Goal: Information Seeking & Learning: Compare options

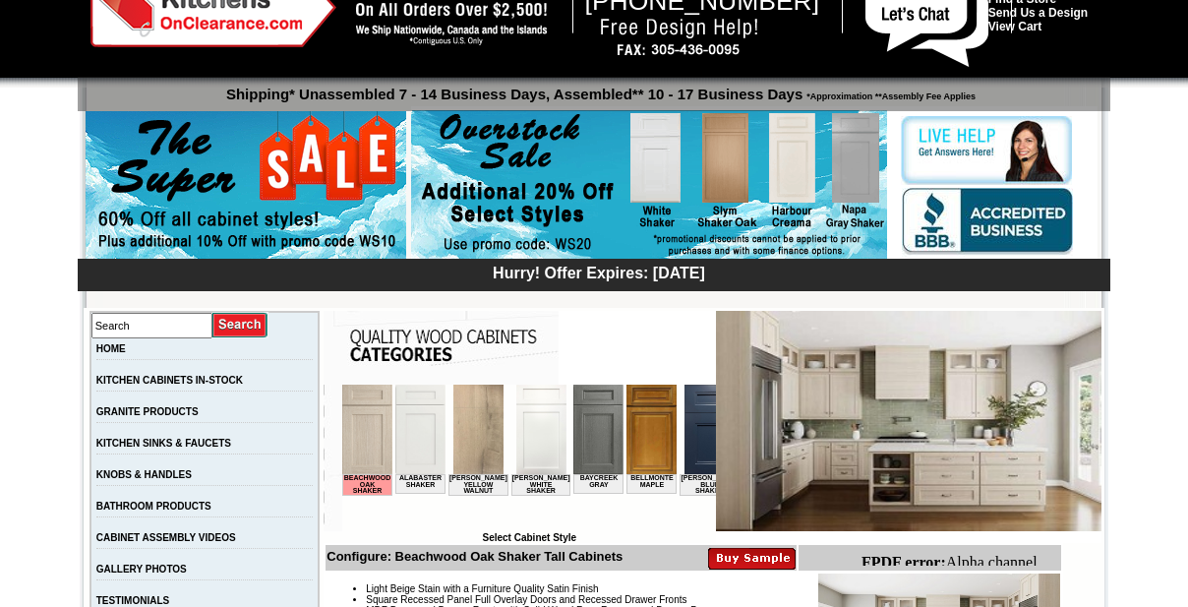
drag, startPoint x: 1198, startPoint y: 336, endPoint x: 1196, endPoint y: 38, distance: 298.0
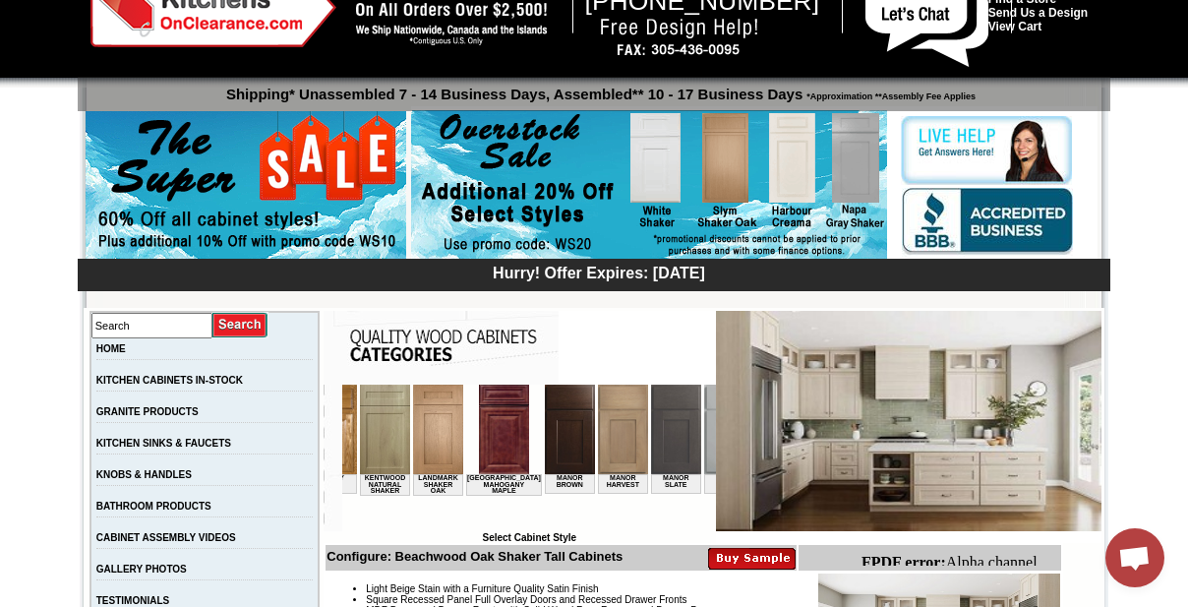
scroll to position [0, 1692]
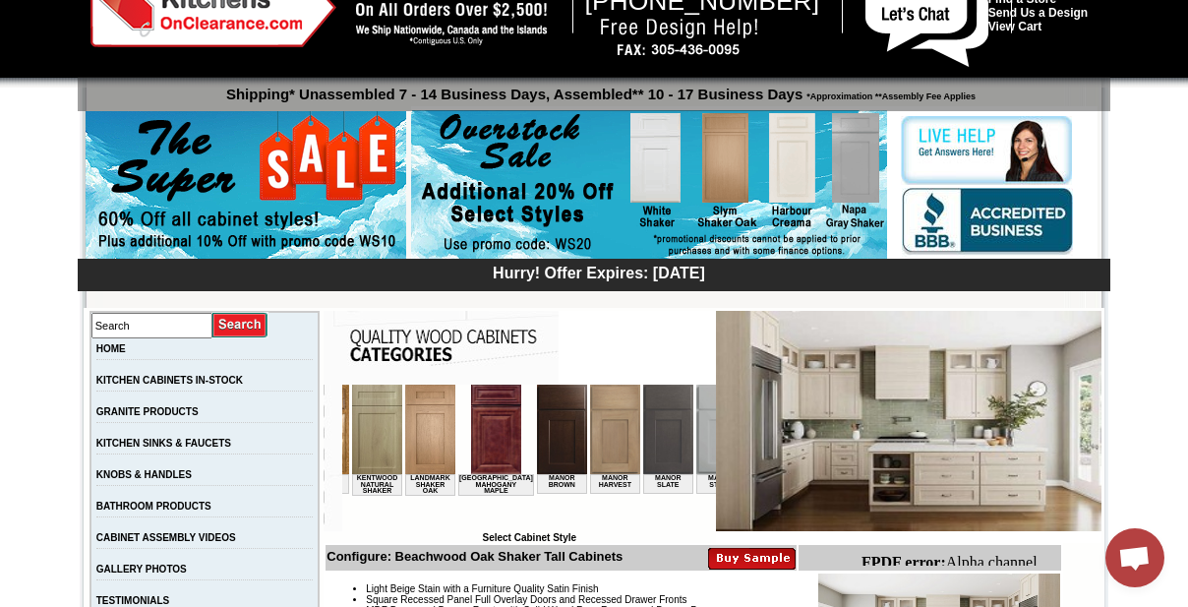
click at [590, 449] on img at bounding box center [615, 430] width 50 height 90
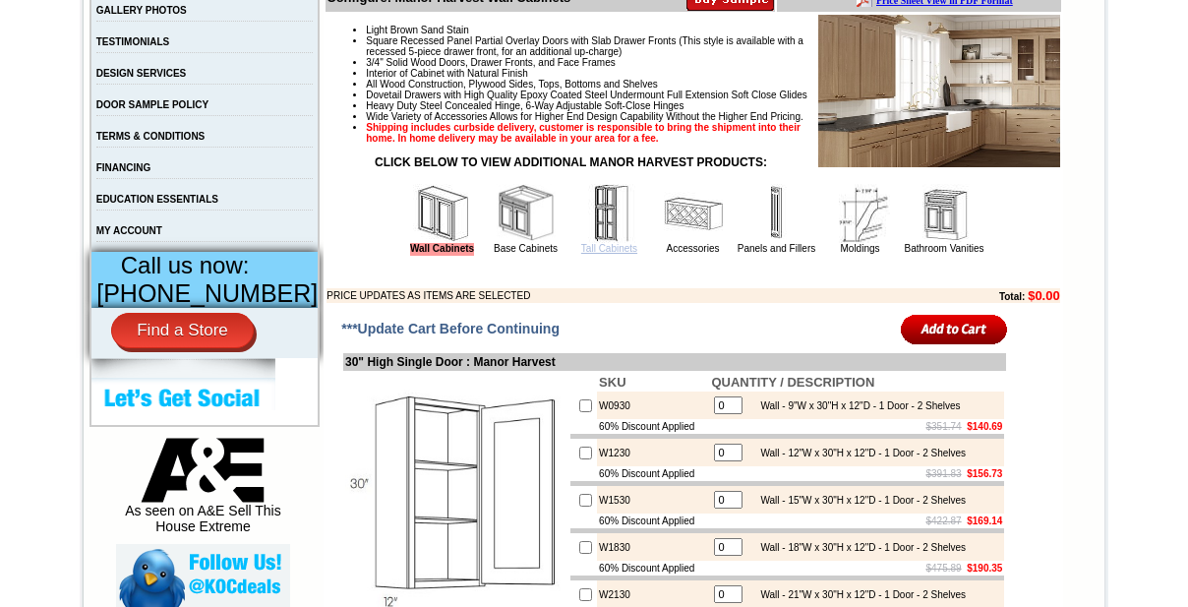
click at [598, 254] on link "Tall Cabinets" at bounding box center [609, 248] width 56 height 11
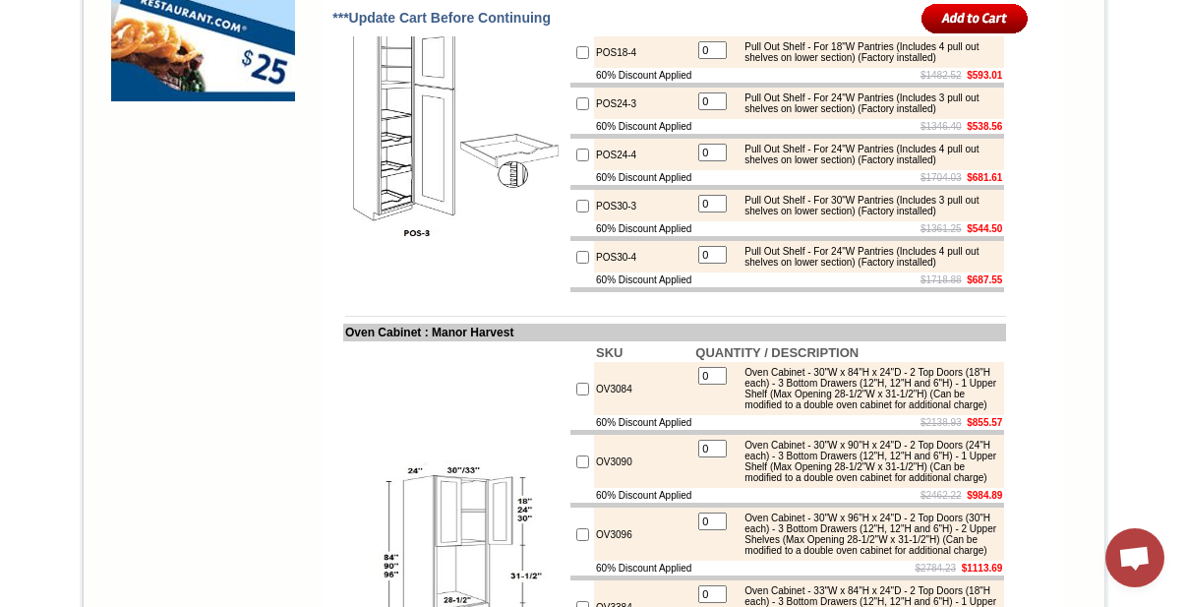
scroll to position [1788, 0]
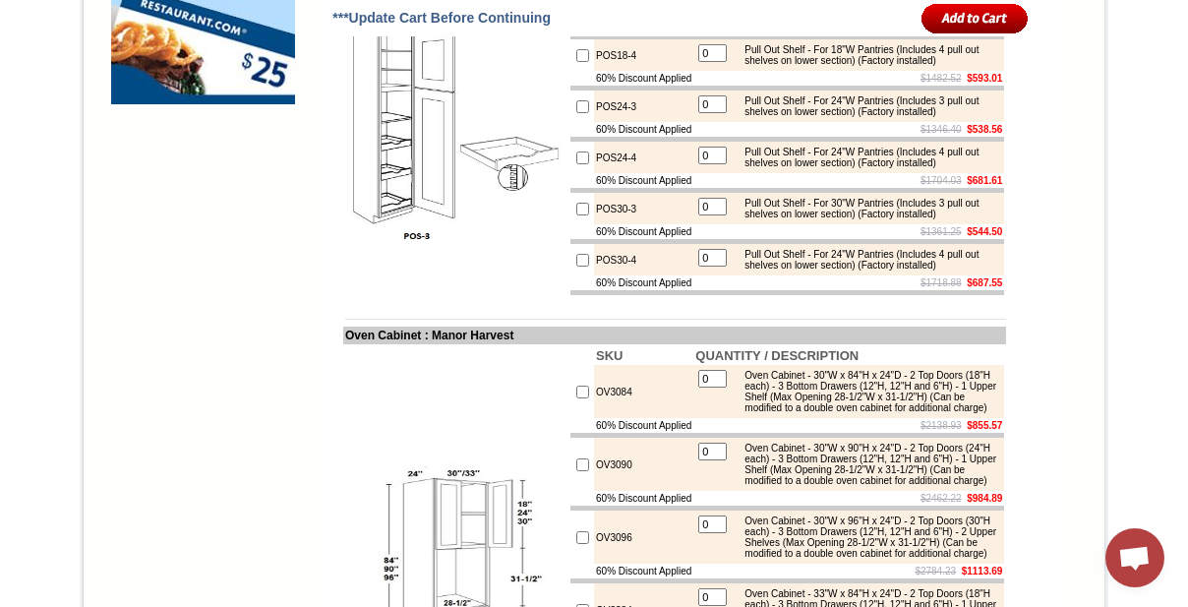
drag, startPoint x: 587, startPoint y: 93, endPoint x: 577, endPoint y: 90, distance: 10.3
click at [594, 20] on td "POS18-3" at bounding box center [643, 3] width 99 height 31
click at [617, 20] on td "POS18-3" at bounding box center [643, 3] width 99 height 31
drag, startPoint x: 598, startPoint y: 93, endPoint x: 612, endPoint y: 95, distance: 13.9
click at [612, 20] on td "POS18-3" at bounding box center [643, 3] width 99 height 31
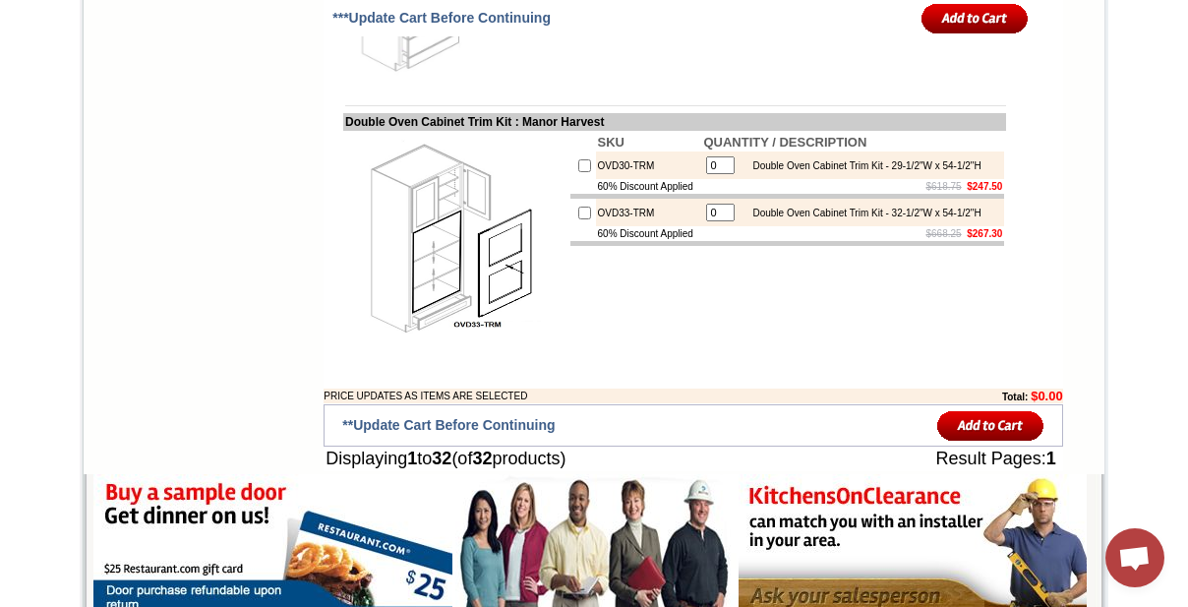
scroll to position [3218, 0]
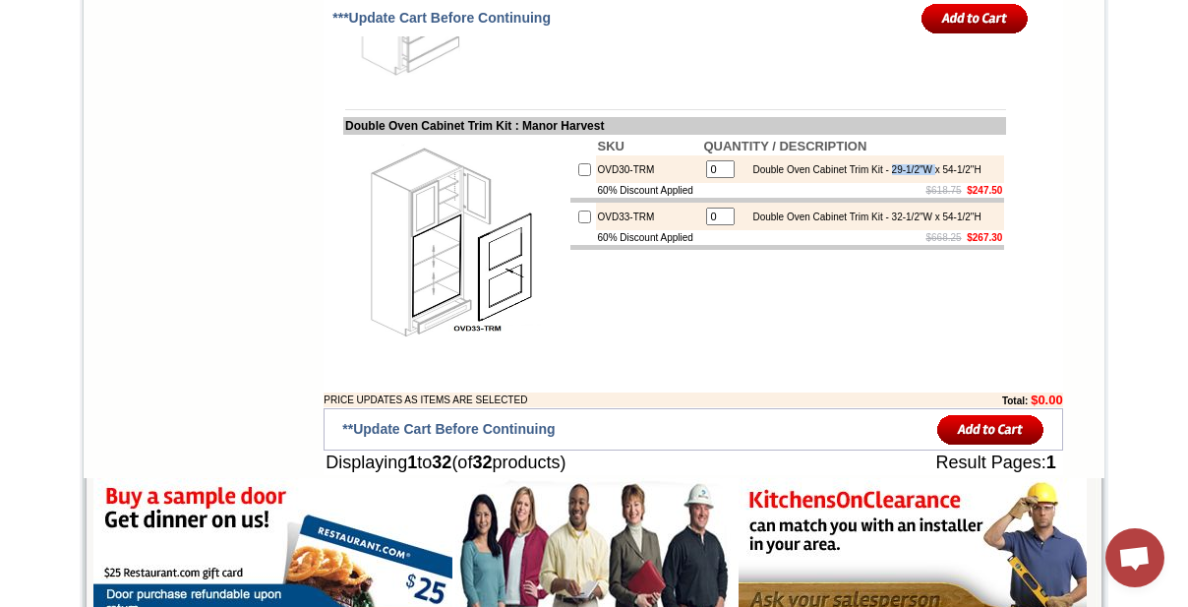
drag, startPoint x: 901, startPoint y: 488, endPoint x: 952, endPoint y: 489, distance: 51.2
click at [952, 175] on div "Double Oven Cabinet Trim Kit - 29-1/2"W x 54-1/2"H" at bounding box center [862, 169] width 238 height 11
drag, startPoint x: 574, startPoint y: 219, endPoint x: 633, endPoint y: 223, distance: 59.1
copy td "OV30-TRM"
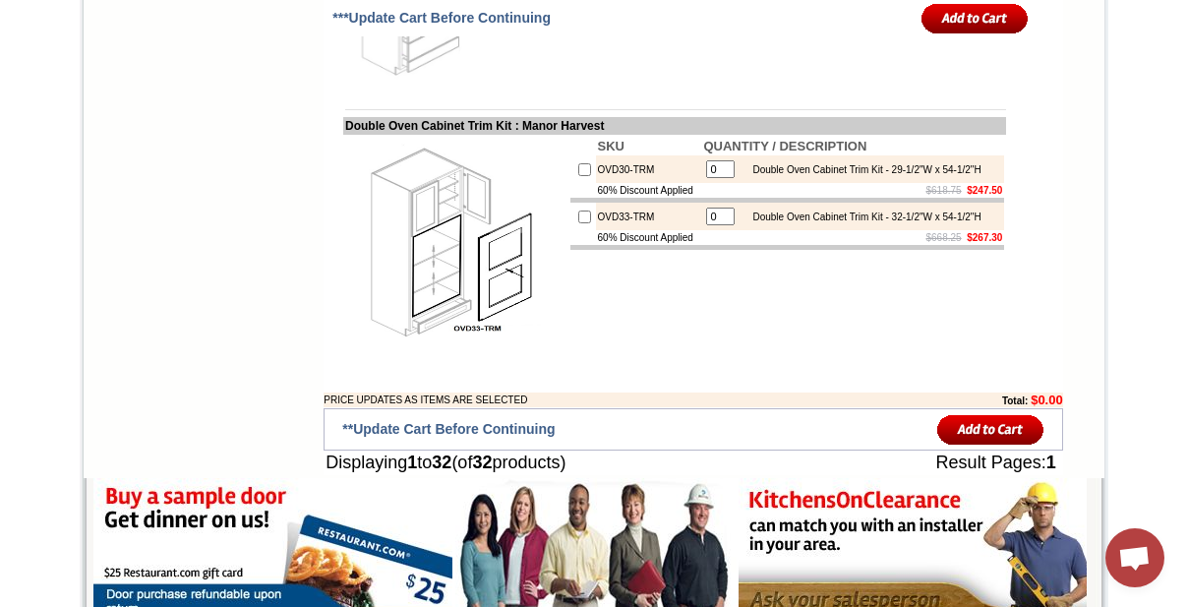
scroll to position [3129, 0]
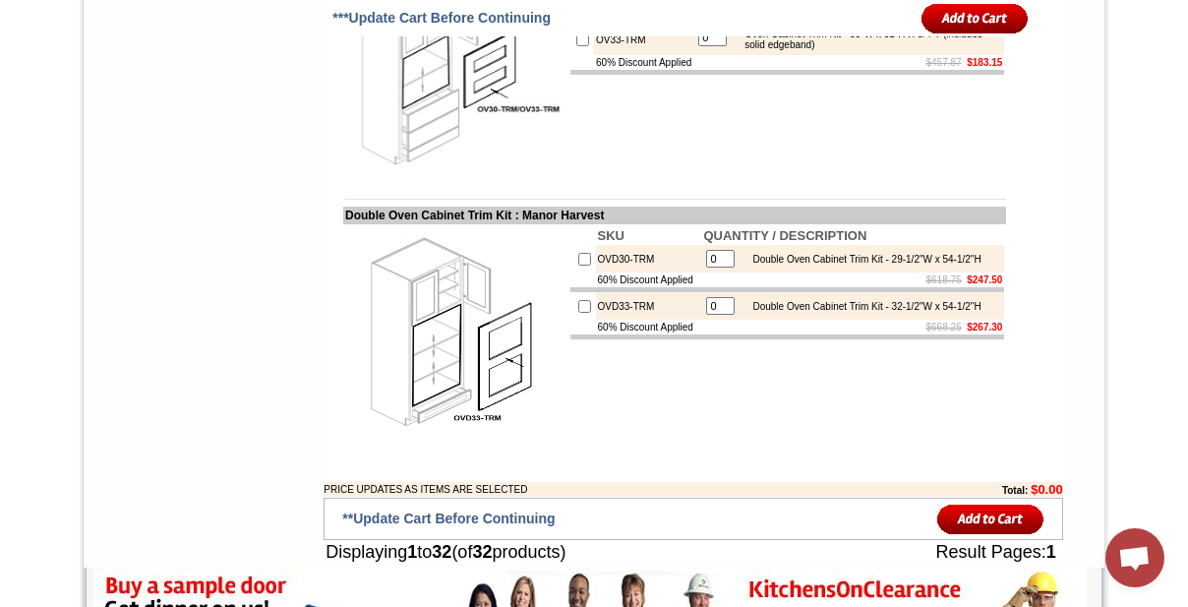
drag, startPoint x: 940, startPoint y: 304, endPoint x: 969, endPoint y: 305, distance: 28.5
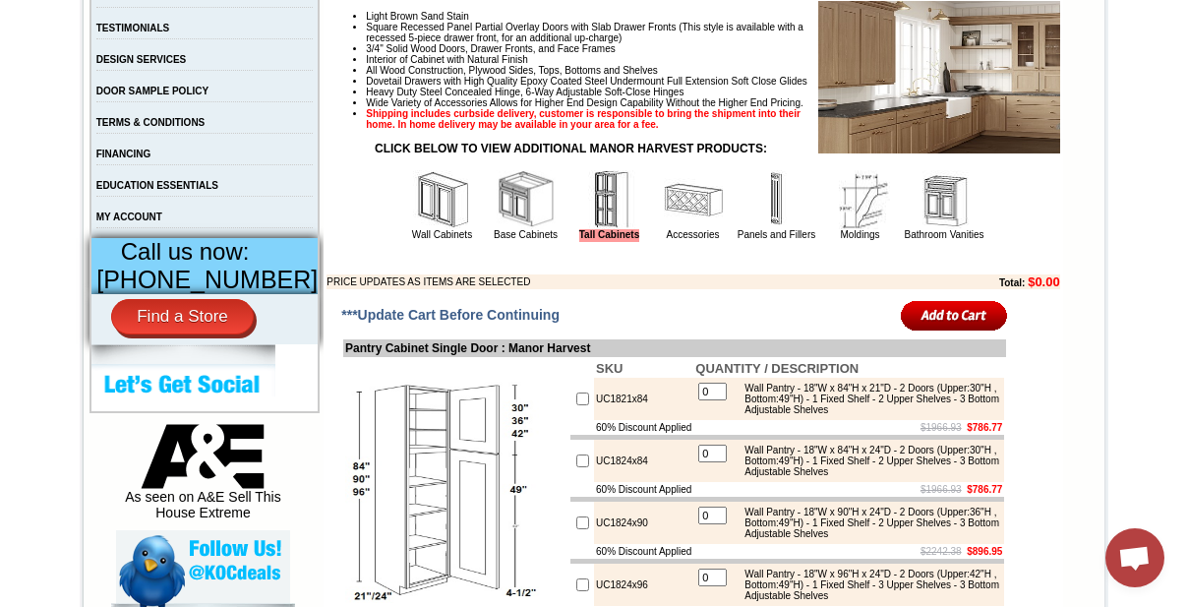
scroll to position [536, 0]
